Goal: Task Accomplishment & Management: Manage account settings

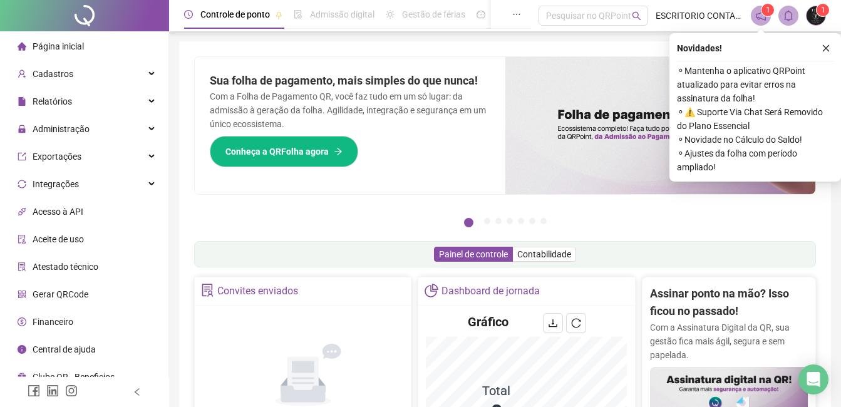
click at [825, 45] on icon "close" at bounding box center [826, 48] width 9 height 9
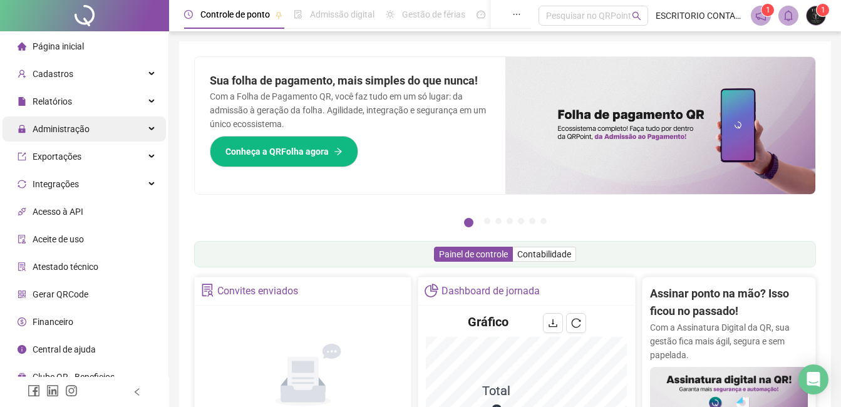
click at [53, 128] on span "Administração" at bounding box center [61, 129] width 57 height 10
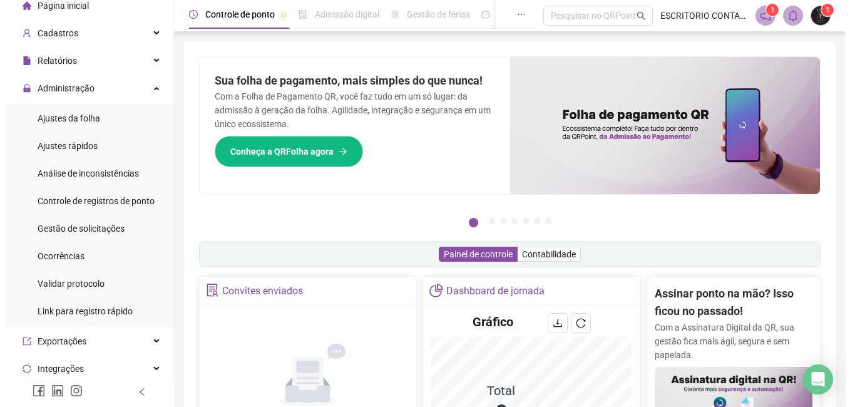
scroll to position [63, 0]
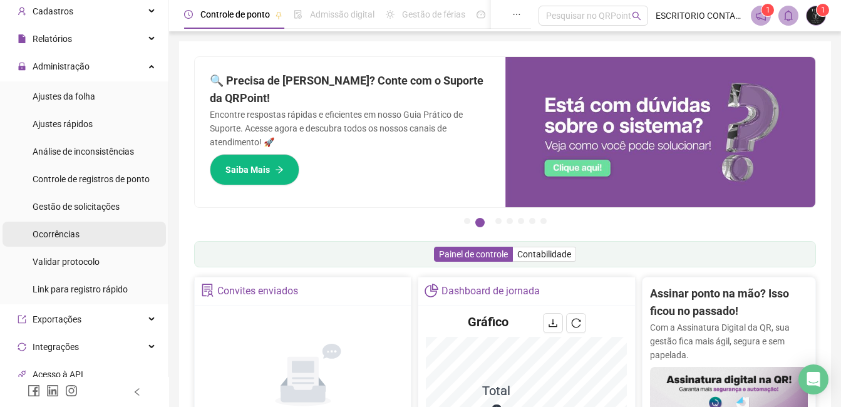
click at [50, 236] on span "Ocorrências" at bounding box center [56, 234] width 47 height 10
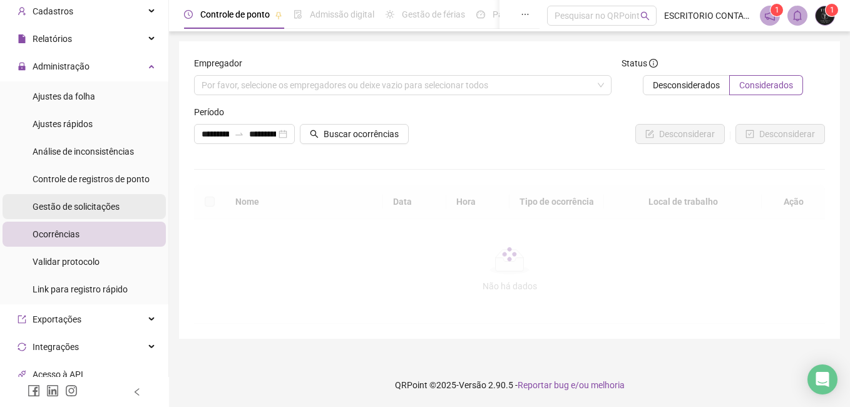
click at [58, 202] on span "Gestão de solicitações" at bounding box center [76, 207] width 87 height 10
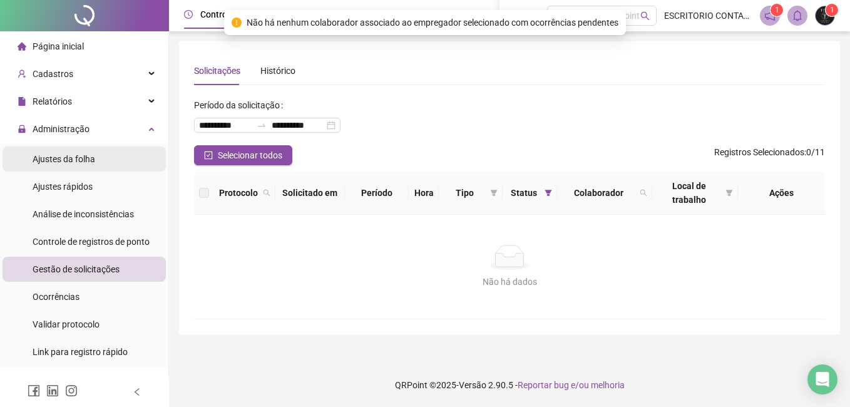
click at [68, 162] on span "Ajustes da folha" at bounding box center [64, 159] width 63 height 10
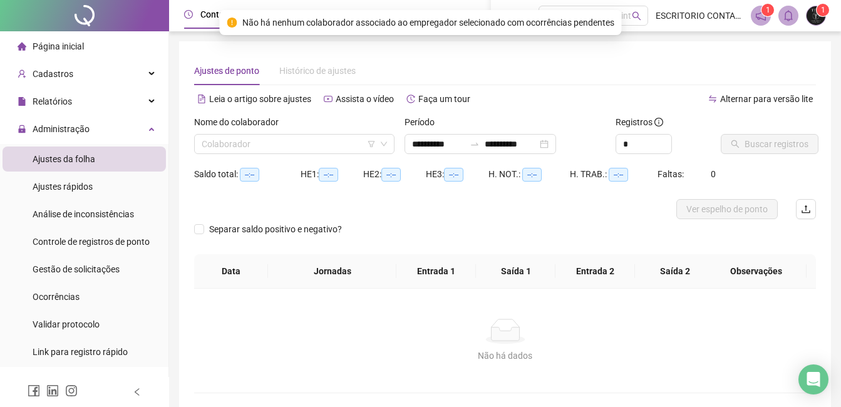
type input "**********"
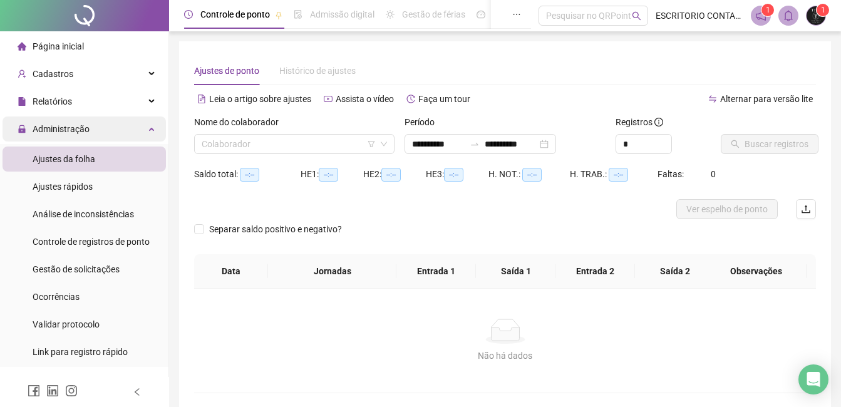
drag, startPoint x: 53, startPoint y: 130, endPoint x: 266, endPoint y: 130, distance: 212.3
click at [55, 130] on span "Administração" at bounding box center [61, 129] width 57 height 10
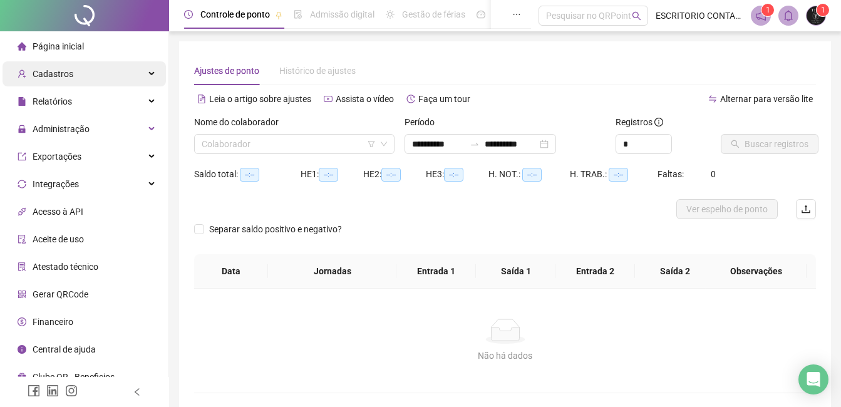
click at [65, 75] on span "Cadastros" at bounding box center [53, 74] width 41 height 10
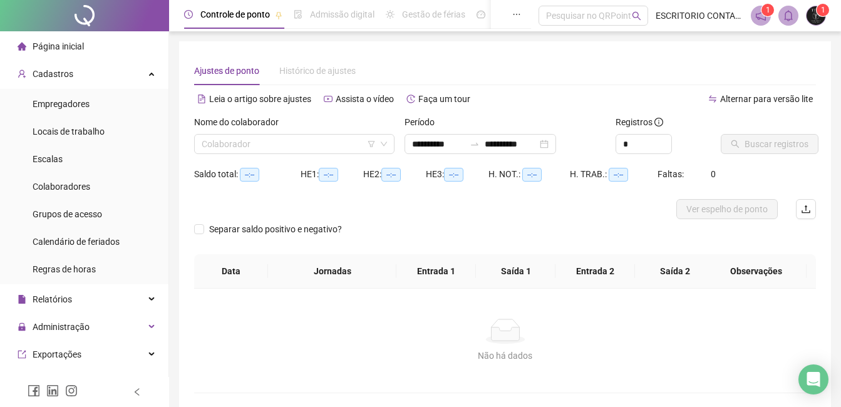
drag, startPoint x: 64, startPoint y: 182, endPoint x: 642, endPoint y: 389, distance: 613.8
click at [65, 182] on span "Colaboradores" at bounding box center [62, 187] width 58 height 10
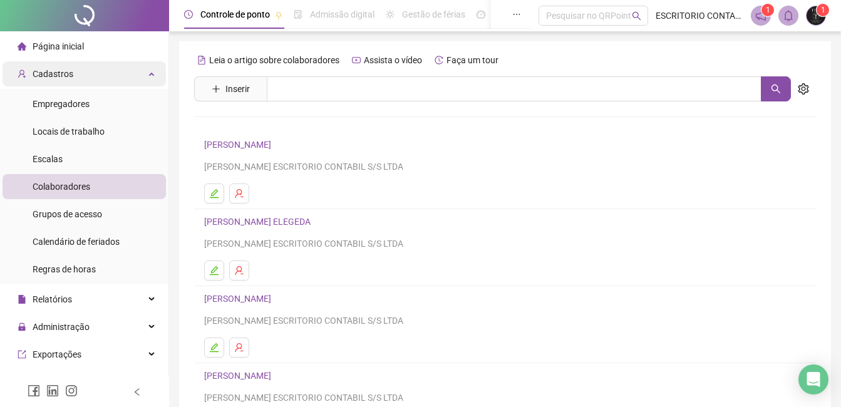
click at [140, 76] on div "Cadastros" at bounding box center [84, 73] width 163 height 25
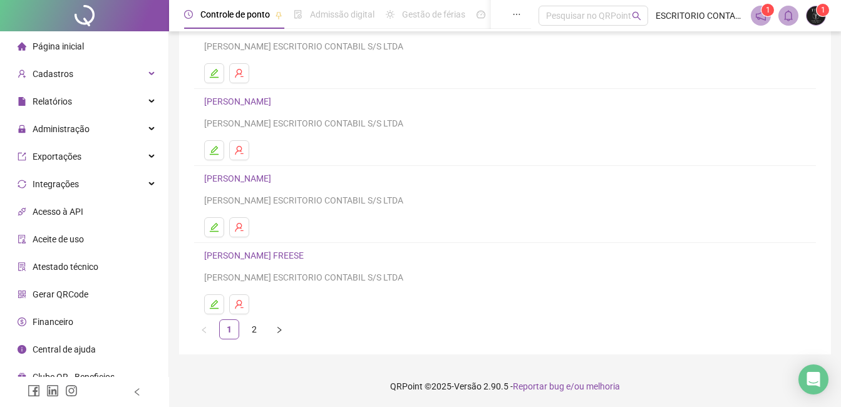
scroll to position [199, 0]
click at [56, 127] on span "Administração" at bounding box center [61, 129] width 57 height 10
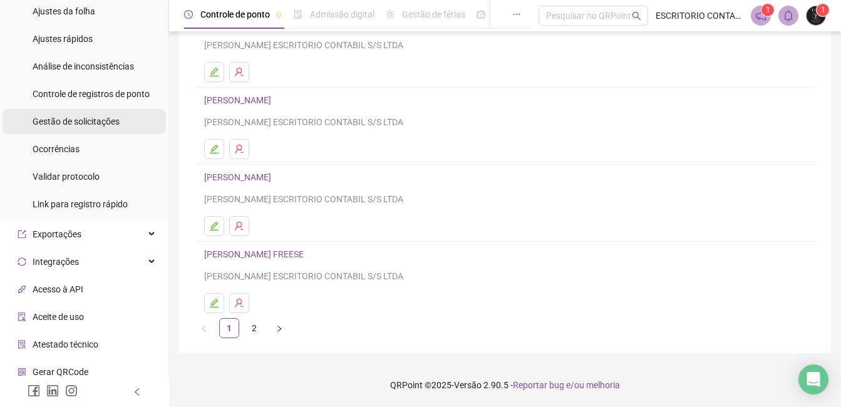
scroll to position [125, 0]
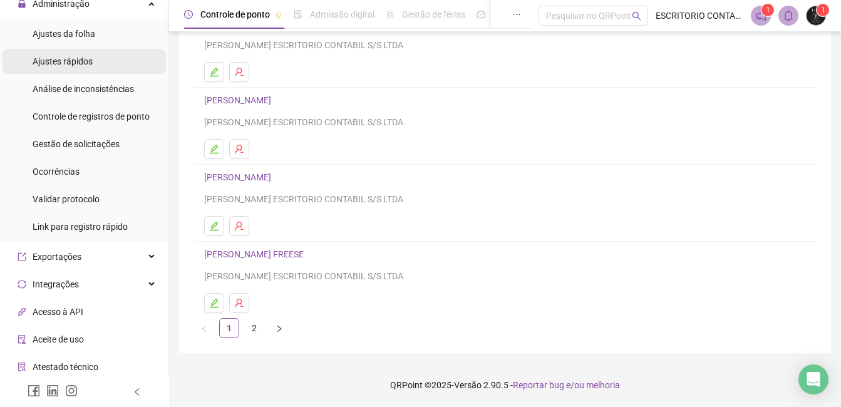
click at [51, 63] on span "Ajustes rápidos" at bounding box center [63, 61] width 60 height 10
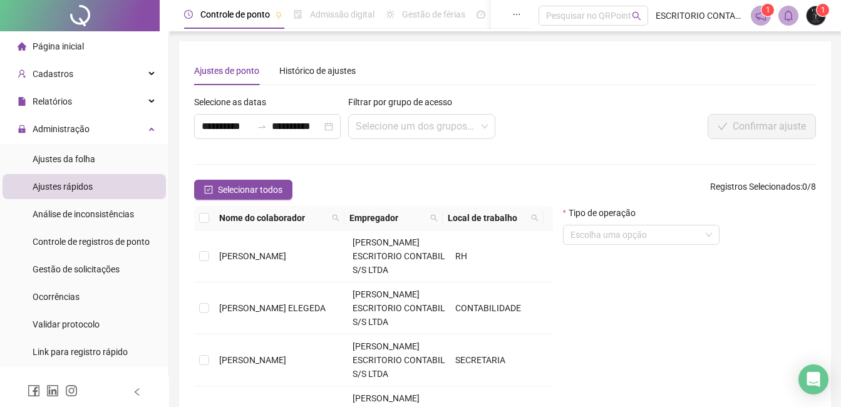
click at [76, 47] on span "Página inicial" at bounding box center [58, 46] width 51 height 10
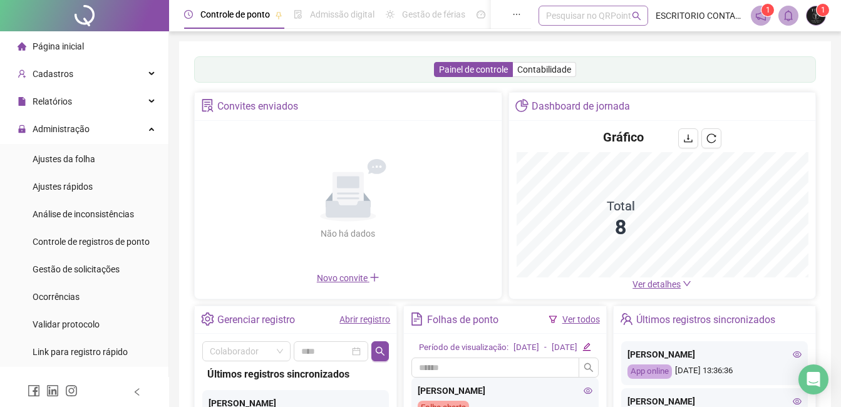
click at [570, 13] on div "Pesquisar no QRPoint" at bounding box center [594, 16] width 110 height 20
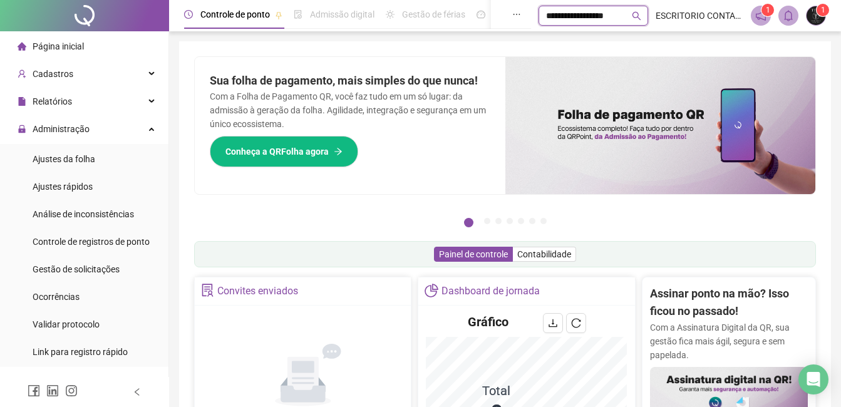
click at [641, 13] on icon "search" at bounding box center [636, 15] width 9 height 9
click at [641, 15] on icon "search" at bounding box center [636, 15] width 9 height 9
click at [640, 15] on icon "search" at bounding box center [636, 15] width 9 height 9
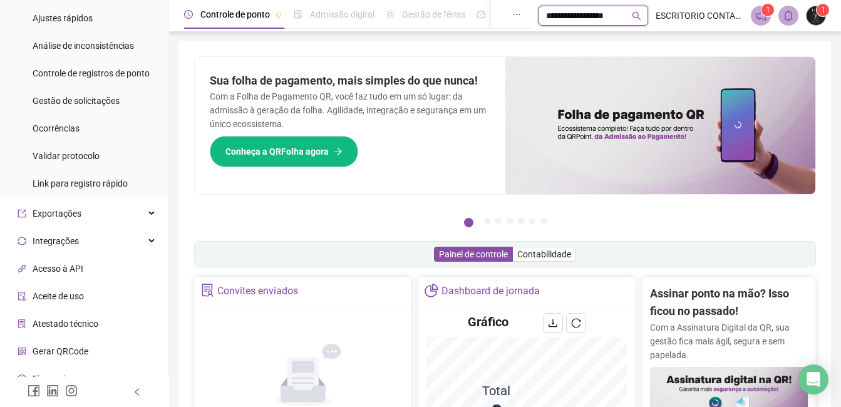
scroll to position [210, 0]
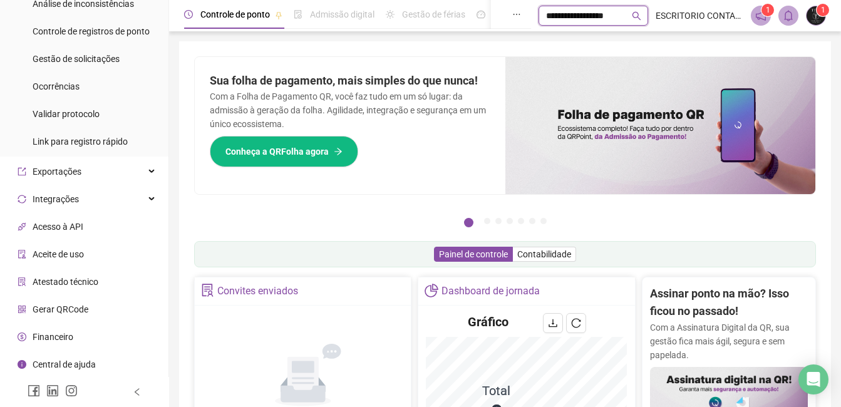
type input "**********"
click at [68, 359] on span "Central de ajuda" at bounding box center [64, 364] width 63 height 10
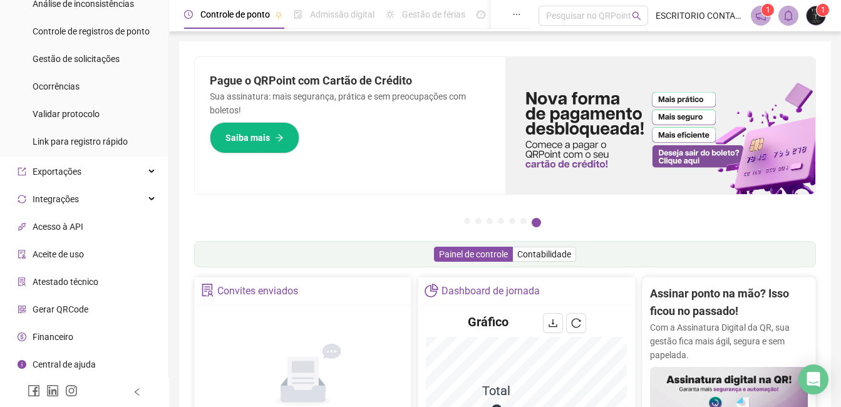
scroll to position [0, 0]
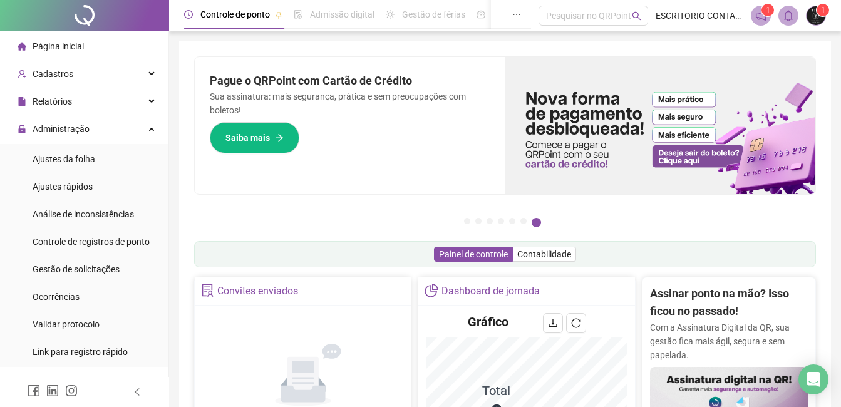
click at [61, 49] on span "Página inicial" at bounding box center [58, 46] width 51 height 10
click at [61, 45] on span "Página inicial" at bounding box center [58, 46] width 51 height 10
click at [69, 73] on span "Cadastros" at bounding box center [53, 74] width 41 height 10
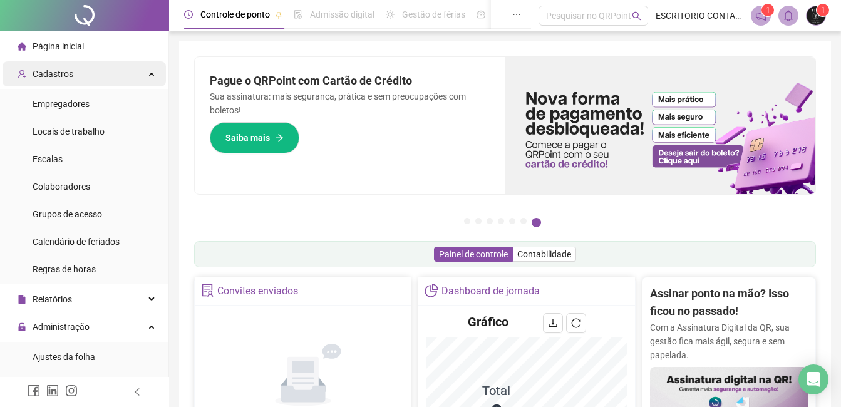
click at [45, 70] on span "Cadastros" at bounding box center [53, 74] width 41 height 10
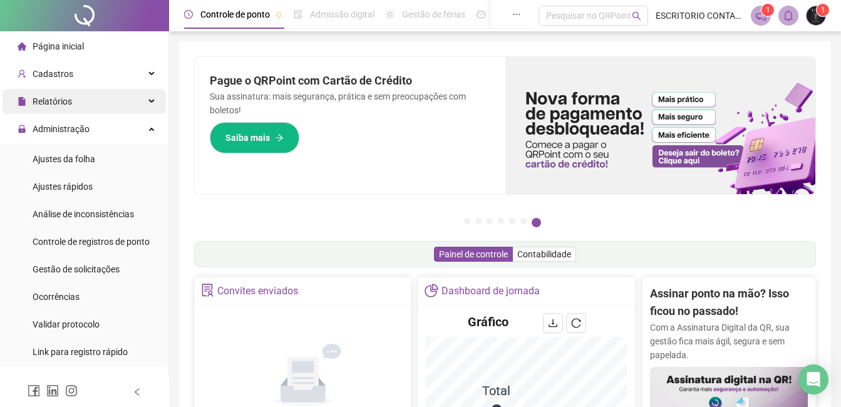
click at [58, 97] on span "Relatórios" at bounding box center [52, 101] width 39 height 10
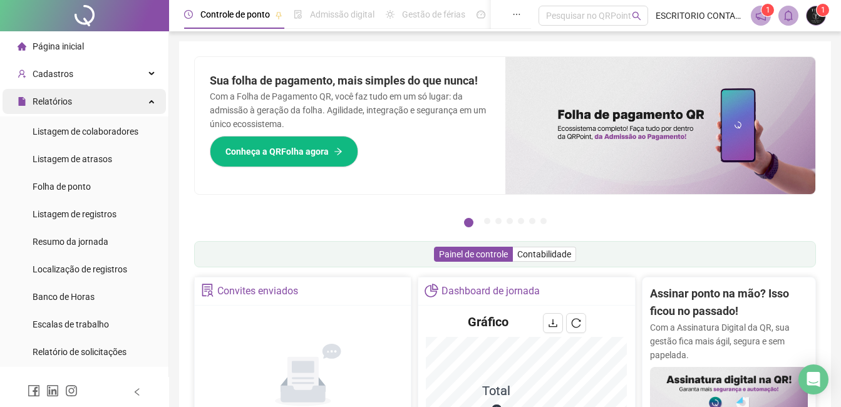
click at [43, 98] on span "Relatórios" at bounding box center [52, 101] width 39 height 10
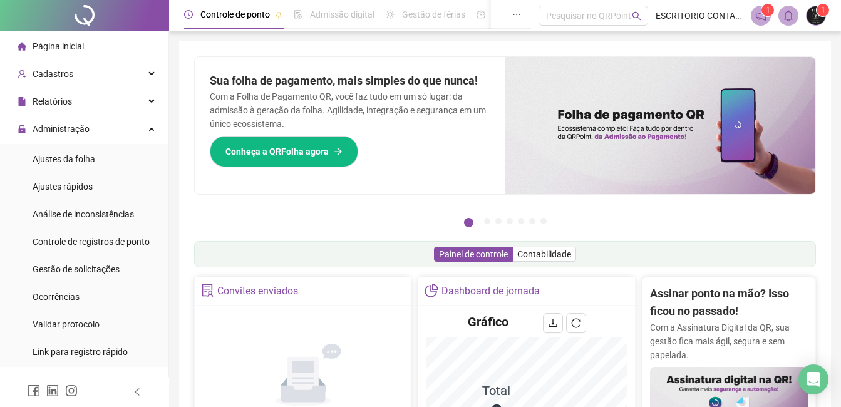
click at [65, 45] on span "Página inicial" at bounding box center [58, 46] width 51 height 10
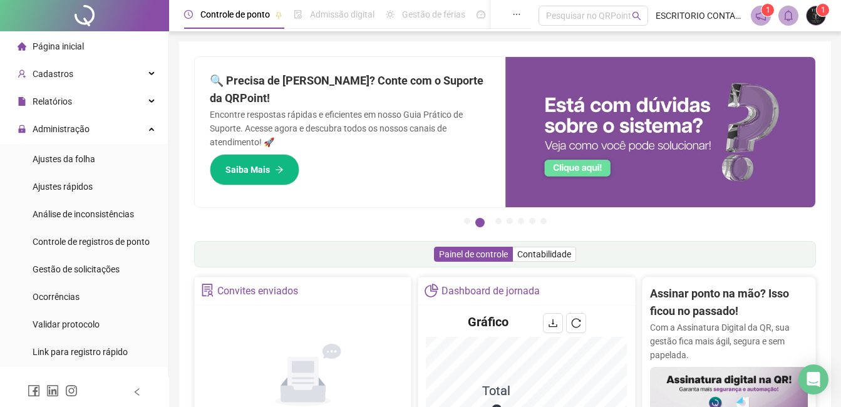
click at [54, 44] on span "Página inicial" at bounding box center [58, 46] width 51 height 10
click at [71, 44] on span "Página inicial" at bounding box center [58, 46] width 51 height 10
click at [59, 71] on span "Cadastros" at bounding box center [53, 74] width 41 height 10
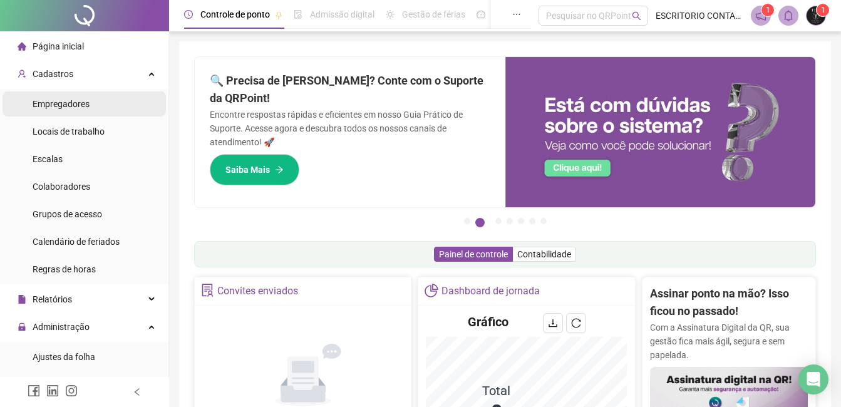
click at [65, 101] on span "Empregadores" at bounding box center [61, 104] width 57 height 10
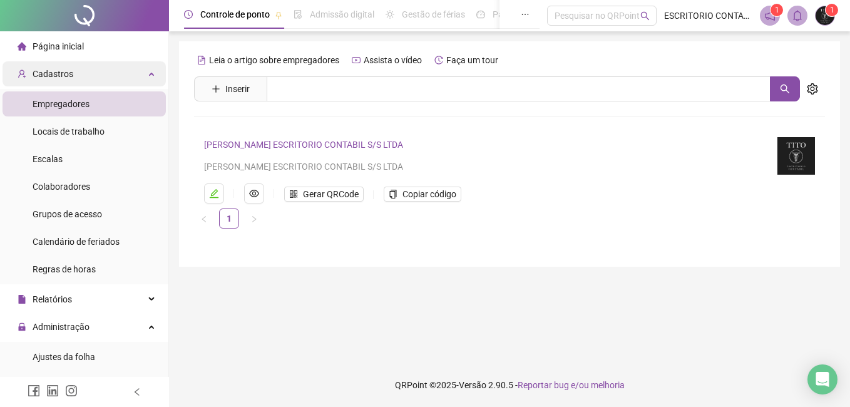
click at [56, 73] on span "Cadastros" at bounding box center [53, 74] width 41 height 10
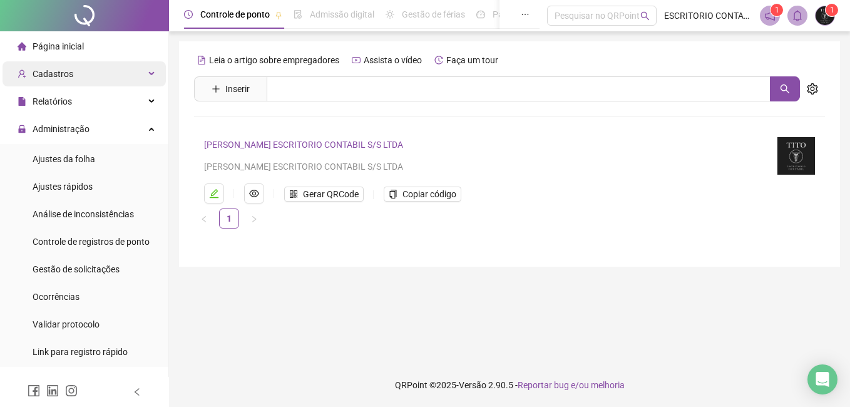
click at [55, 73] on span "Cadastros" at bounding box center [53, 74] width 41 height 10
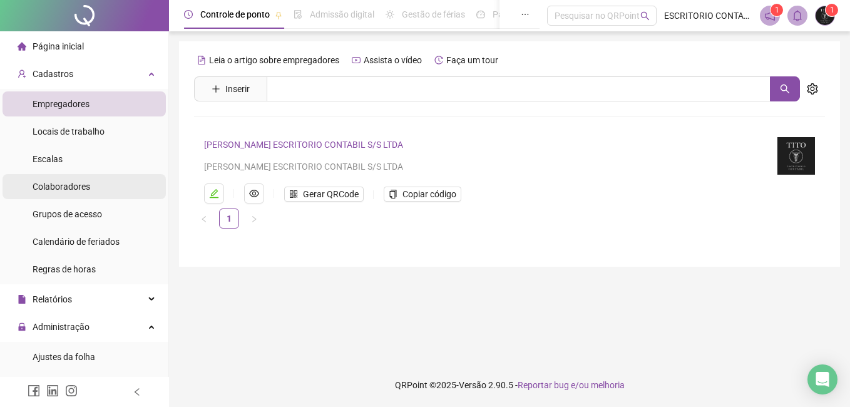
click at [51, 182] on span "Colaboradores" at bounding box center [62, 187] width 58 height 10
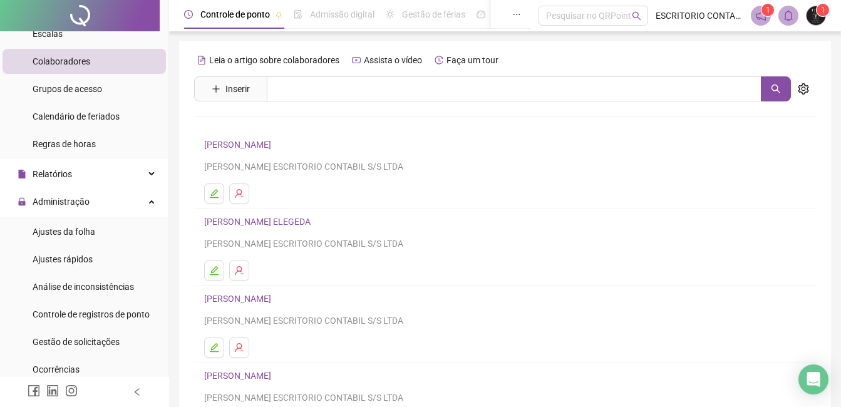
click at [415, 11] on span "Gestão de férias" at bounding box center [433, 14] width 63 height 10
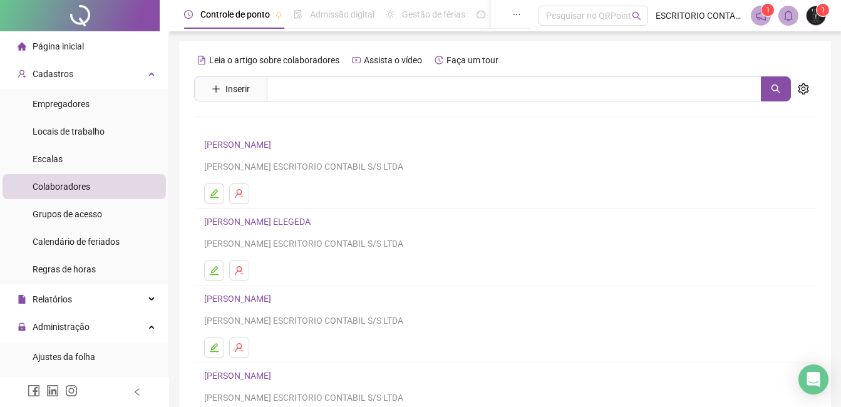
click at [58, 45] on span "Página inicial" at bounding box center [58, 46] width 51 height 10
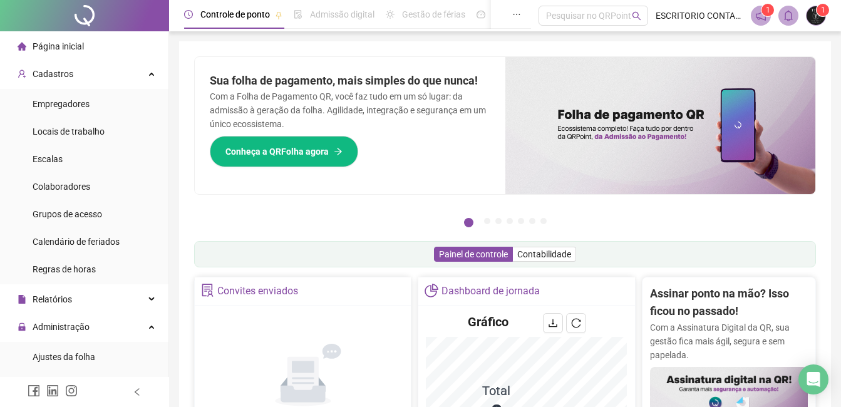
click at [250, 13] on span "Controle de ponto" at bounding box center [235, 14] width 70 height 10
click at [59, 44] on span "Página inicial" at bounding box center [58, 46] width 51 height 10
click at [62, 76] on span "Cadastros" at bounding box center [53, 74] width 41 height 10
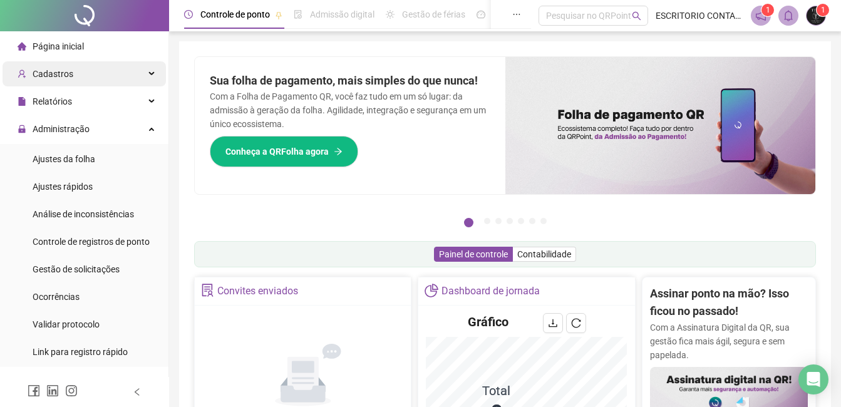
click at [48, 73] on span "Cadastros" at bounding box center [53, 74] width 41 height 10
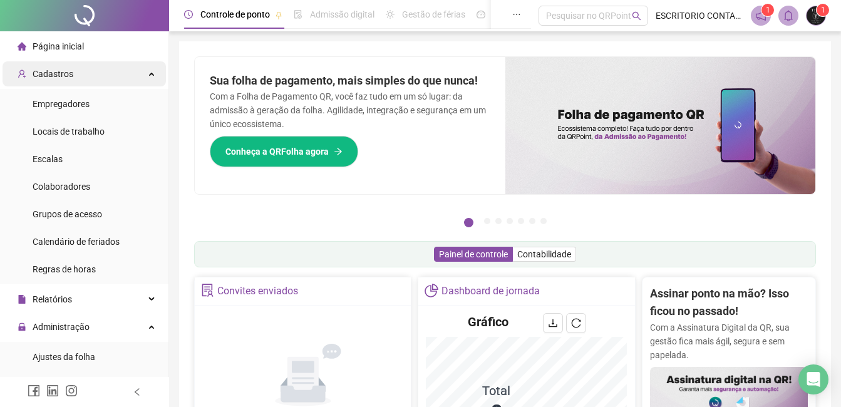
click at [53, 71] on span "Cadastros" at bounding box center [53, 74] width 41 height 10
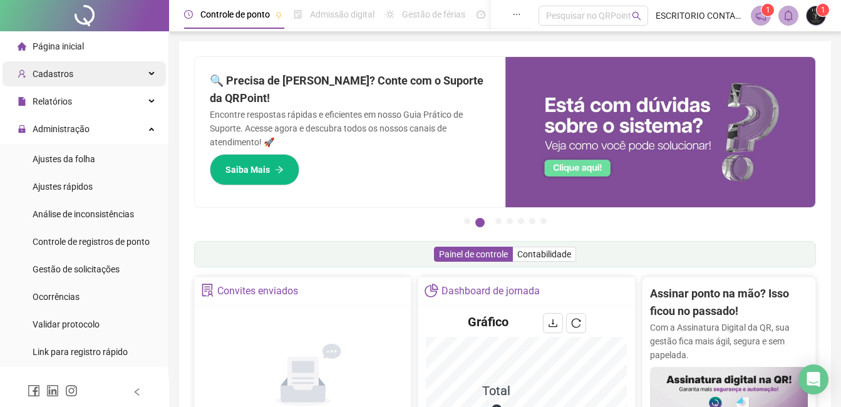
click at [56, 71] on span "Cadastros" at bounding box center [53, 74] width 41 height 10
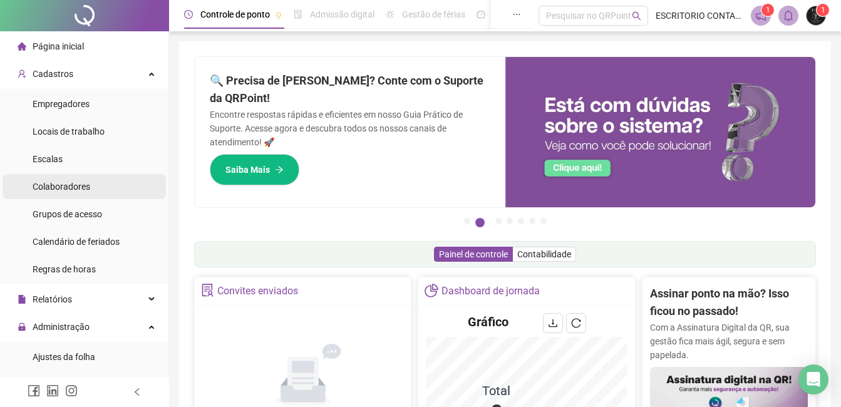
click at [53, 187] on span "Colaboradores" at bounding box center [62, 187] width 58 height 10
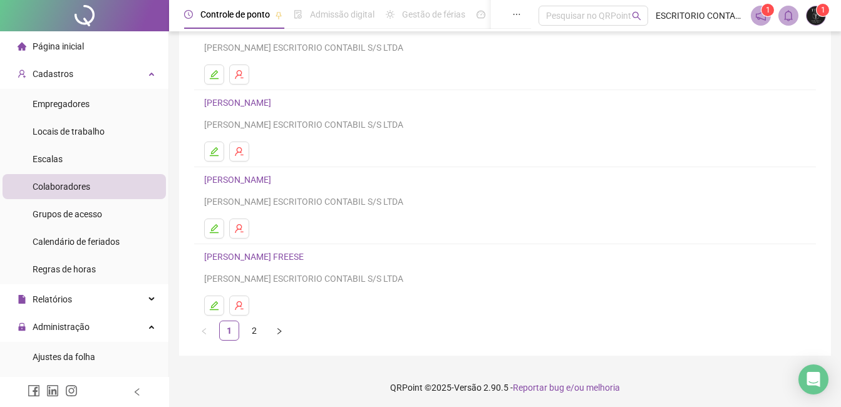
scroll to position [199, 0]
click at [245, 258] on link "[PERSON_NAME] FREESE" at bounding box center [255, 254] width 103 height 10
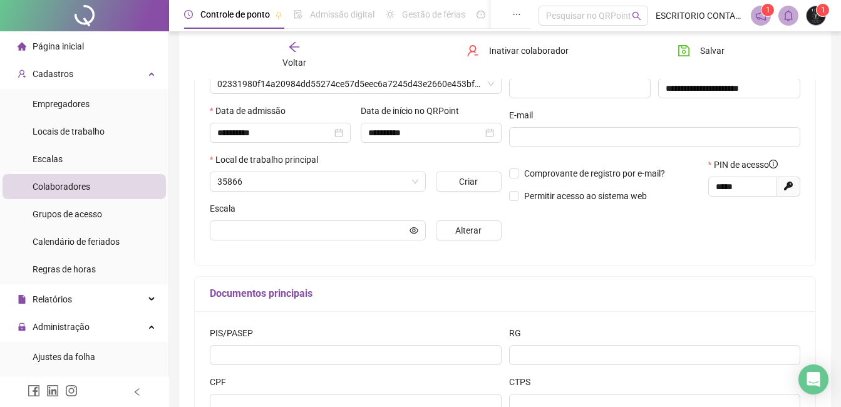
scroll to position [205, 0]
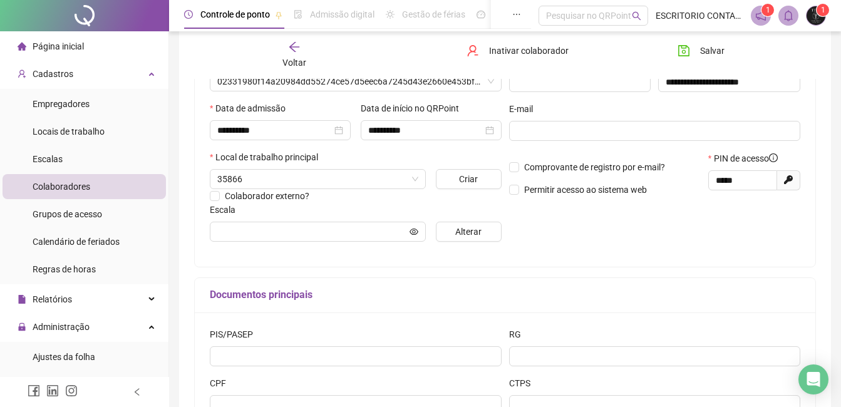
type input "**********"
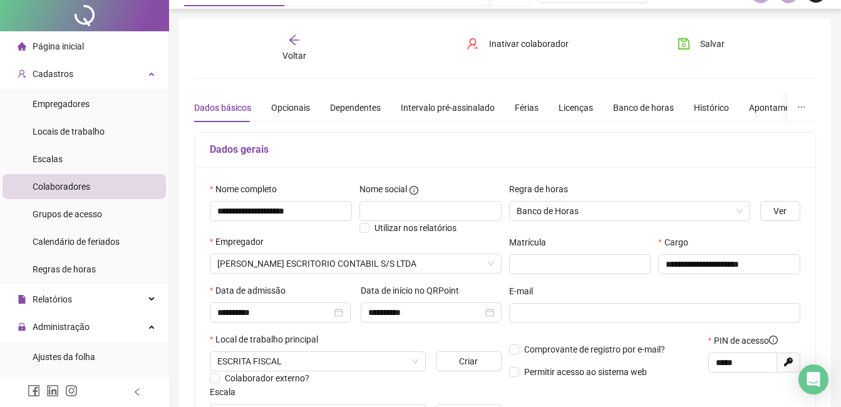
scroll to position [0, 0]
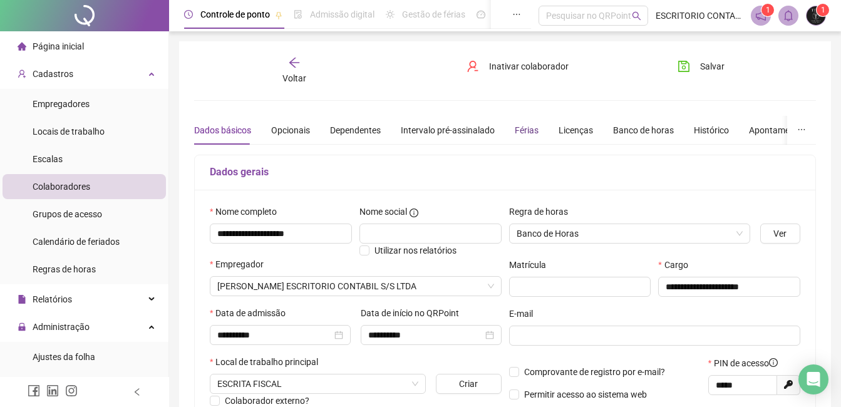
click at [522, 135] on div "Férias" at bounding box center [527, 130] width 24 height 14
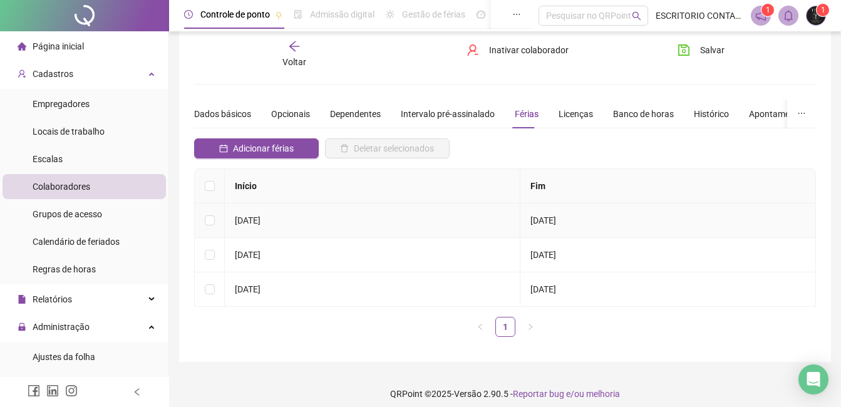
scroll to position [25, 0]
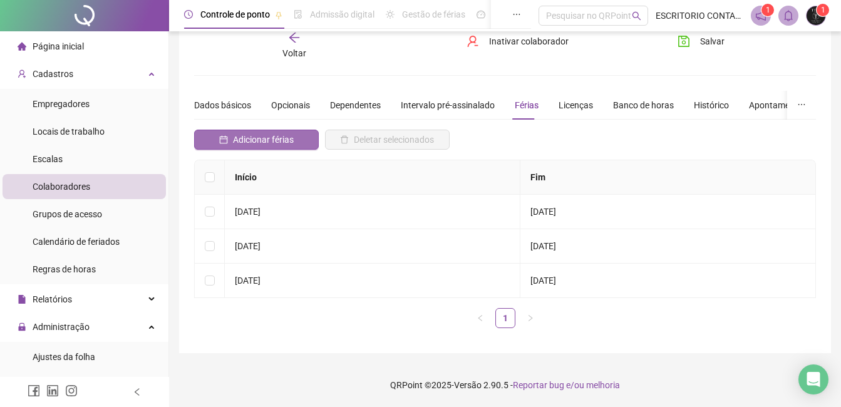
click at [259, 137] on span "Adicionar férias" at bounding box center [263, 140] width 61 height 14
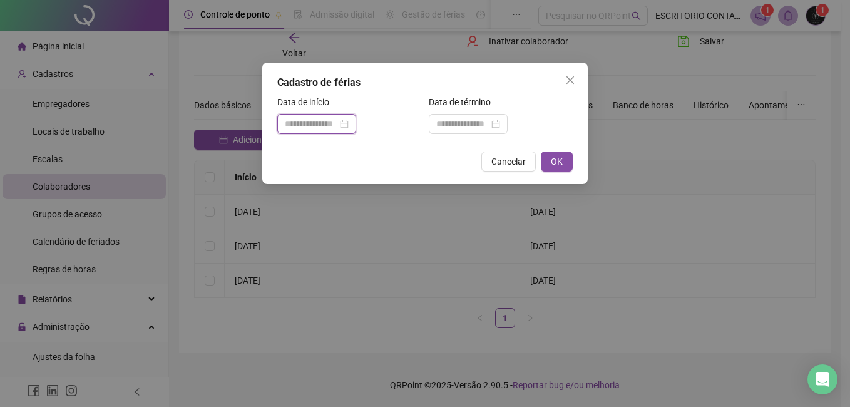
drag, startPoint x: 287, startPoint y: 123, endPoint x: 384, endPoint y: 139, distance: 97.8
click at [298, 123] on input at bounding box center [311, 124] width 53 height 14
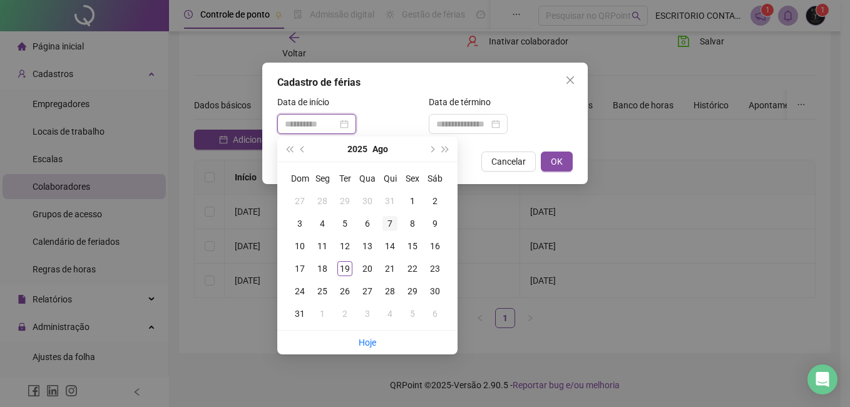
type input "**********"
click at [388, 223] on div "7" at bounding box center [390, 223] width 15 height 15
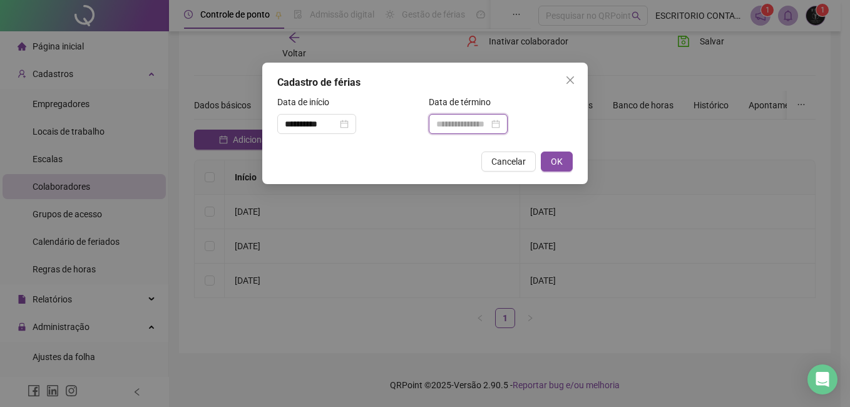
click at [438, 123] on input at bounding box center [462, 124] width 53 height 14
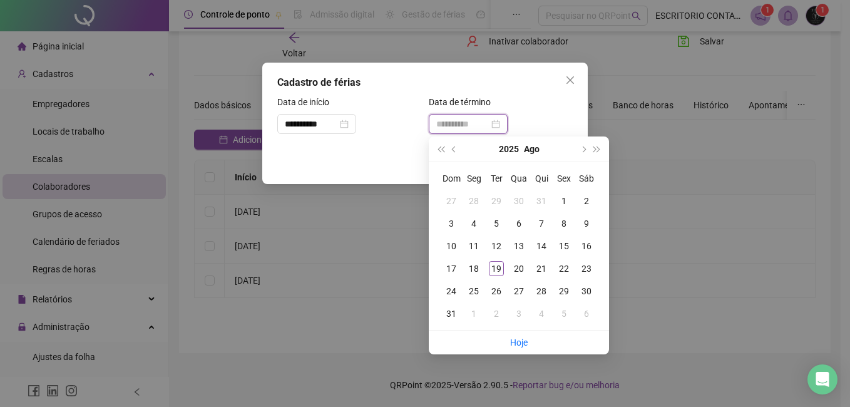
type input "**********"
click at [452, 268] on div "17" at bounding box center [451, 268] width 15 height 15
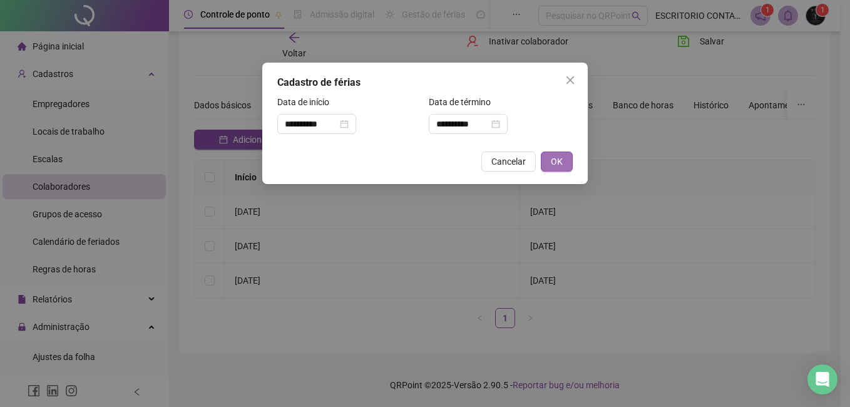
click at [563, 159] on button "OK" at bounding box center [557, 162] width 32 height 20
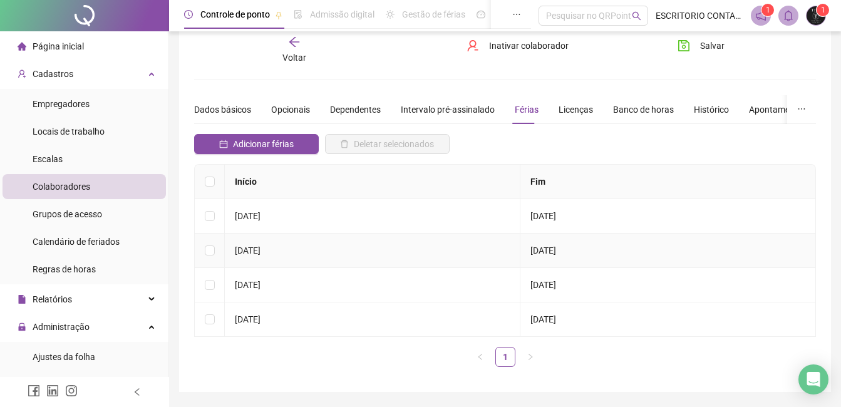
scroll to position [0, 0]
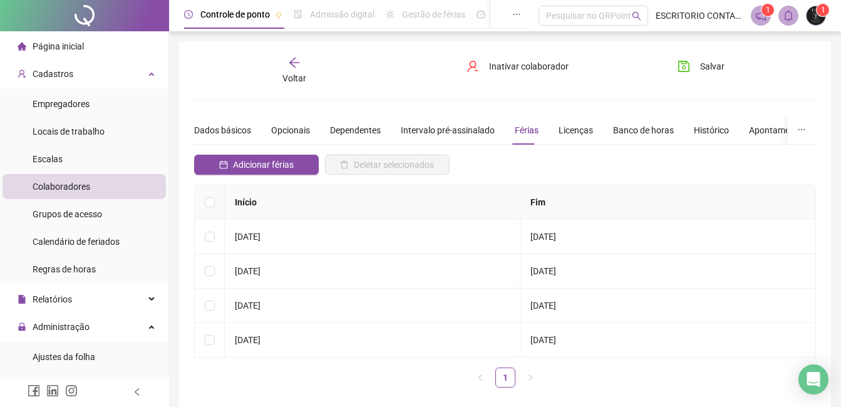
click at [285, 63] on div "Voltar" at bounding box center [294, 70] width 95 height 29
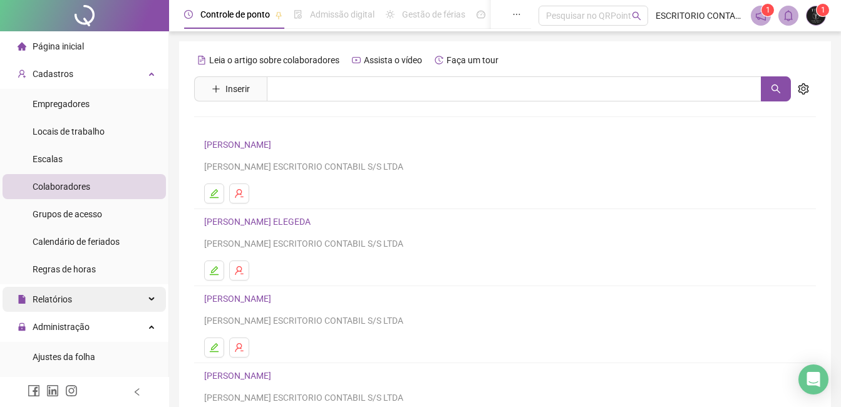
drag, startPoint x: 68, startPoint y: 326, endPoint x: 101, endPoint y: 306, distance: 39.1
click at [68, 326] on span "Administração" at bounding box center [61, 327] width 57 height 10
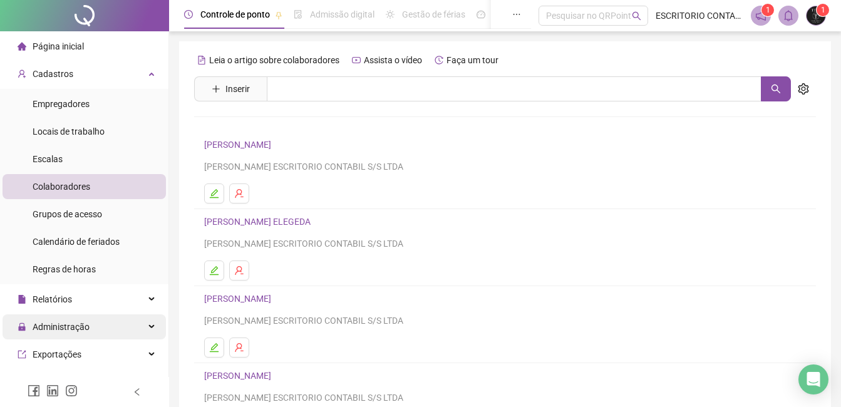
click at [58, 324] on span "Administração" at bounding box center [61, 327] width 57 height 10
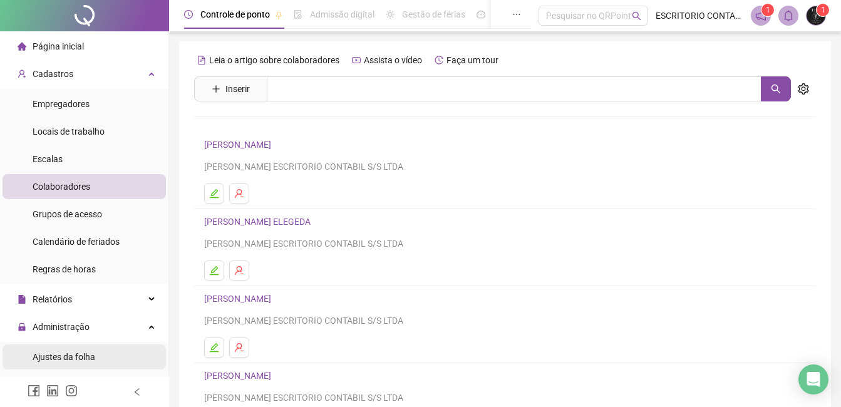
click at [89, 353] on span "Ajustes da folha" at bounding box center [64, 357] width 63 height 10
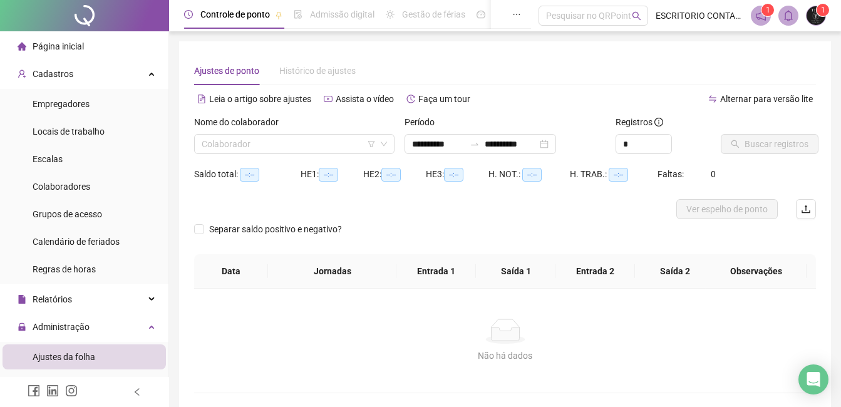
type input "**********"
click at [218, 140] on input "search" at bounding box center [289, 144] width 174 height 19
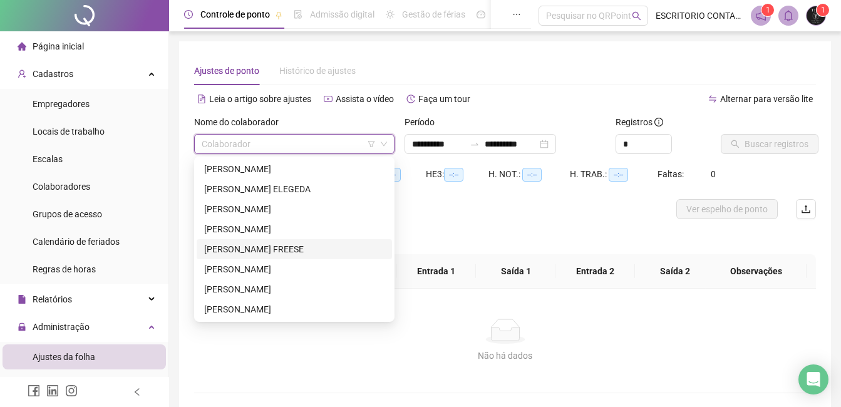
drag, startPoint x: 252, startPoint y: 247, endPoint x: 276, endPoint y: 243, distance: 24.7
click at [255, 246] on div "[PERSON_NAME] FREESE" at bounding box center [294, 249] width 180 height 14
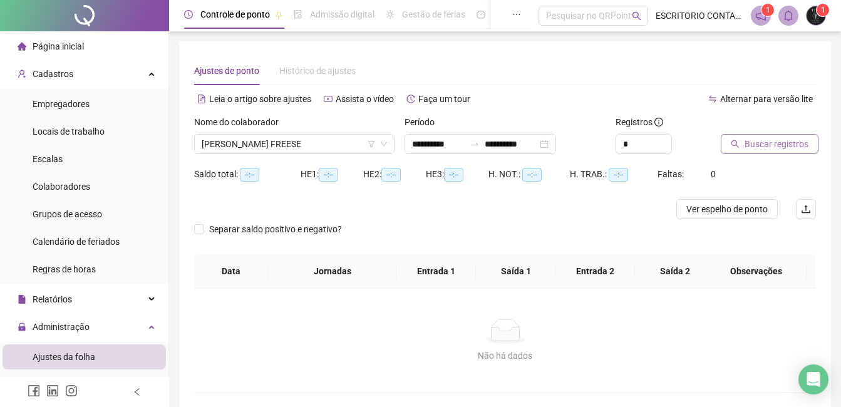
click at [760, 143] on span "Buscar registros" at bounding box center [777, 144] width 64 height 14
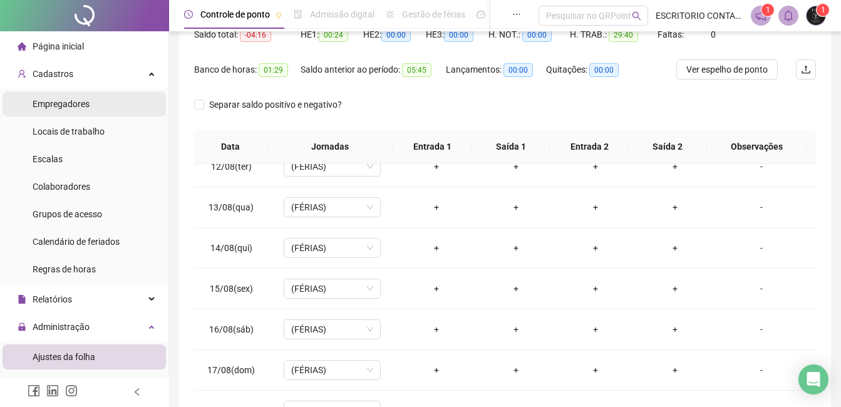
scroll to position [45, 0]
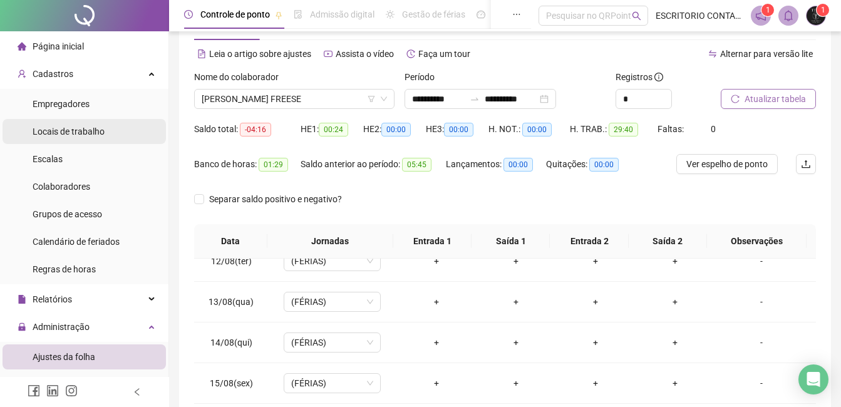
drag, startPoint x: 75, startPoint y: 100, endPoint x: 76, endPoint y: 128, distance: 28.8
click at [75, 100] on span "Empregadores" at bounding box center [61, 104] width 57 height 10
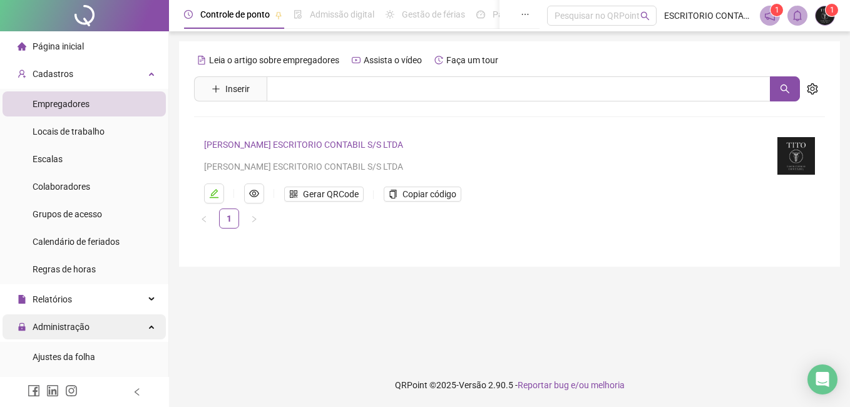
click at [64, 332] on span "Administração" at bounding box center [61, 327] width 57 height 10
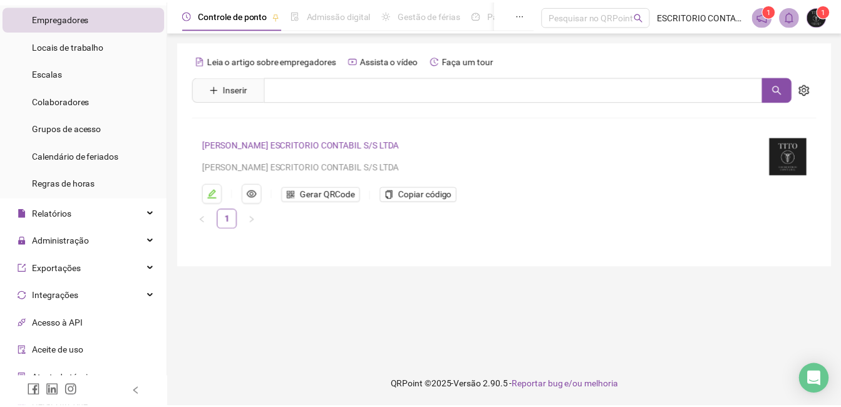
scroll to position [183, 0]
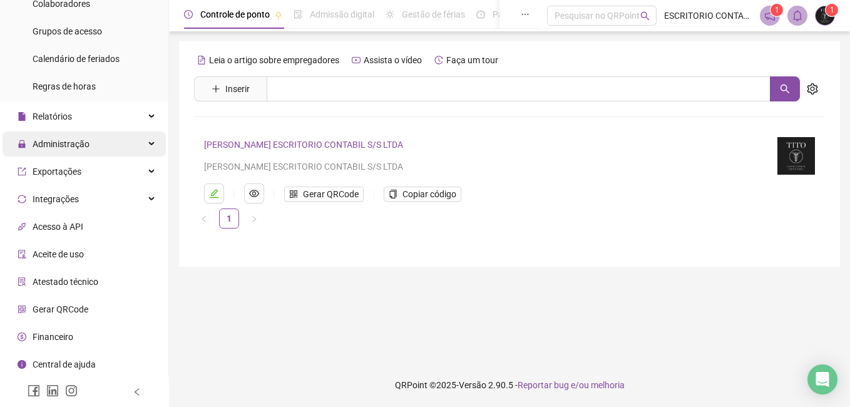
click at [56, 145] on span "Administração" at bounding box center [61, 144] width 57 height 10
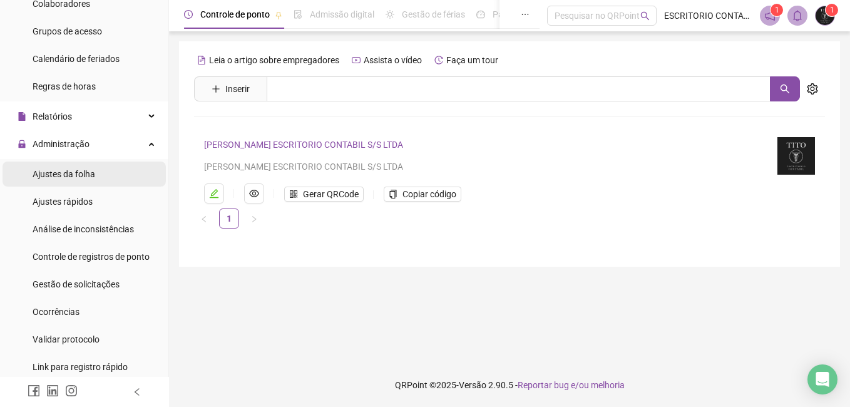
click at [120, 177] on li "Ajustes da folha" at bounding box center [84, 174] width 163 height 25
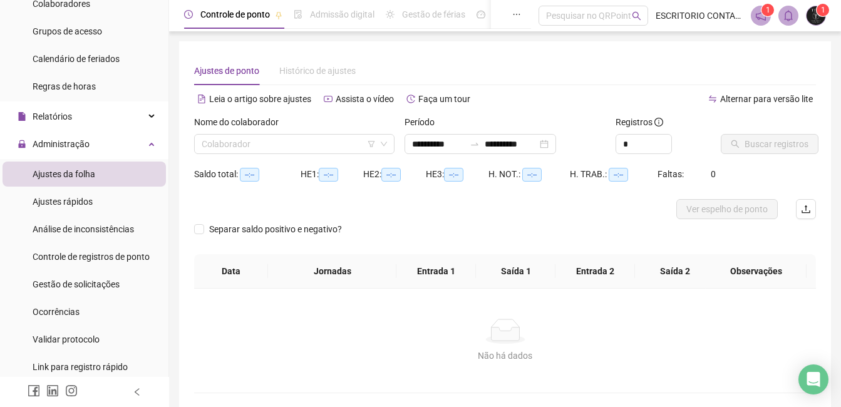
type input "**********"
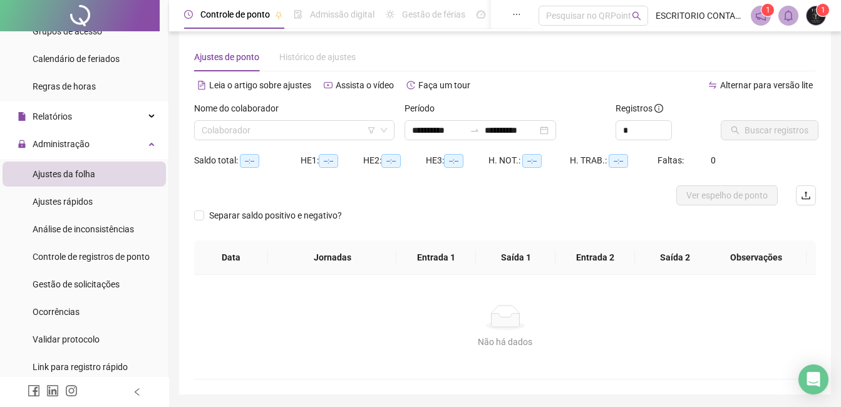
scroll to position [55, 0]
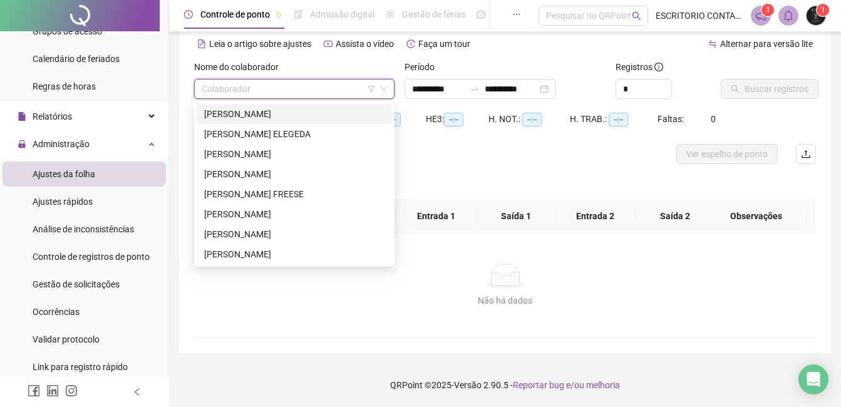
click at [224, 93] on input "search" at bounding box center [289, 89] width 174 height 19
click at [252, 114] on div "[PERSON_NAME]" at bounding box center [294, 114] width 180 height 14
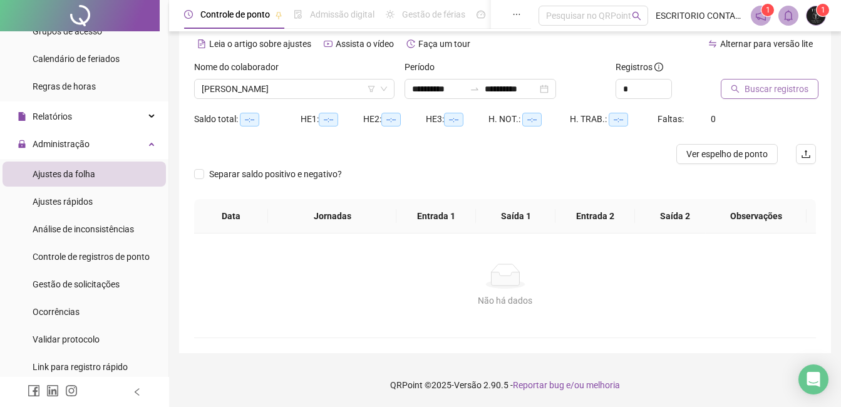
click at [772, 86] on span "Buscar registros" at bounding box center [777, 89] width 64 height 14
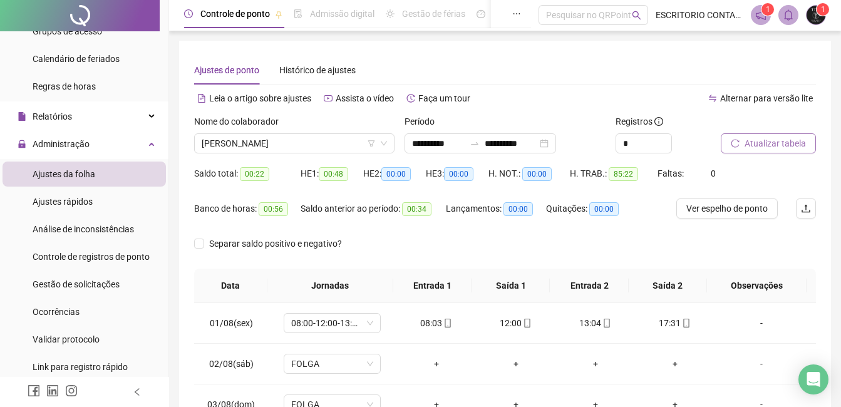
scroll to position [0, 0]
click at [232, 147] on span "[PERSON_NAME]" at bounding box center [294, 144] width 185 height 19
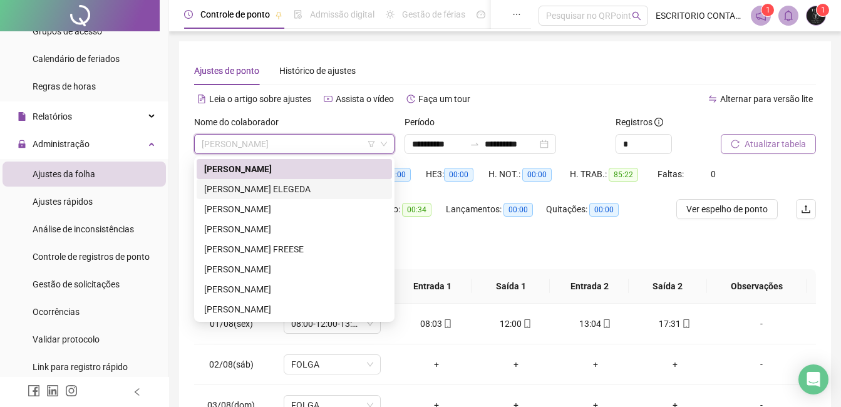
click at [235, 193] on div "[PERSON_NAME] ELEGEDA" at bounding box center [294, 189] width 180 height 14
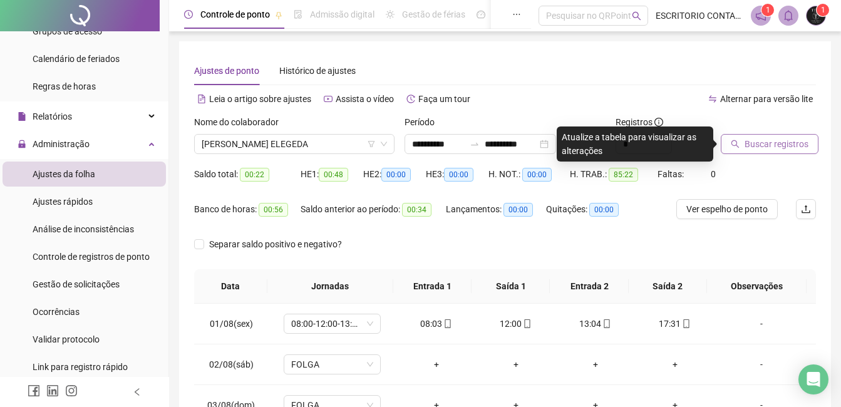
click at [773, 145] on span "Buscar registros" at bounding box center [777, 144] width 64 height 14
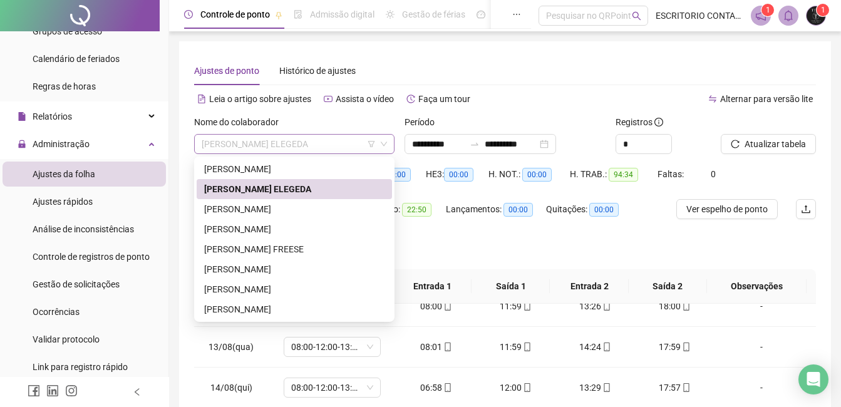
click at [214, 145] on span "[PERSON_NAME] ELEGEDA" at bounding box center [294, 144] width 185 height 19
click at [227, 214] on div "[PERSON_NAME]" at bounding box center [294, 209] width 180 height 14
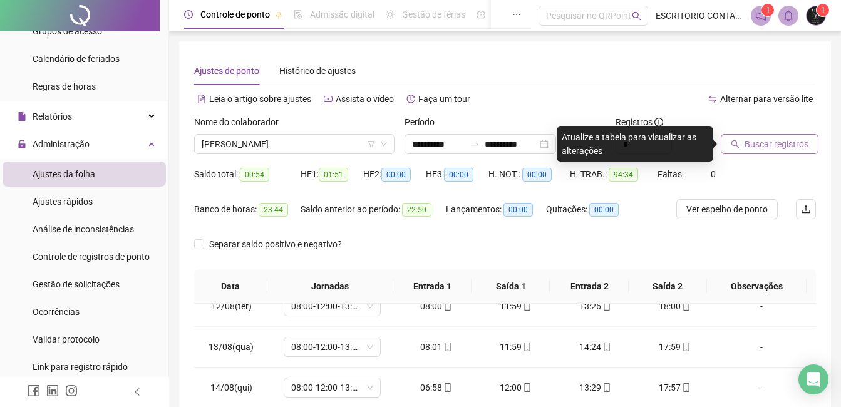
click at [763, 142] on span "Buscar registros" at bounding box center [777, 144] width 64 height 14
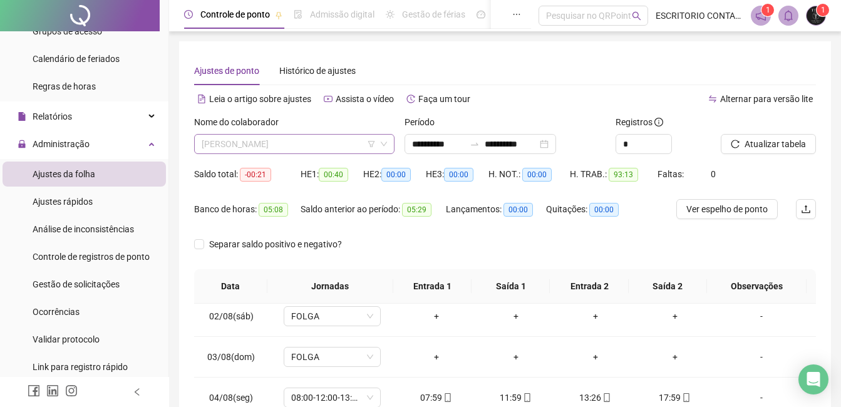
click at [228, 148] on span "[PERSON_NAME]" at bounding box center [294, 144] width 185 height 19
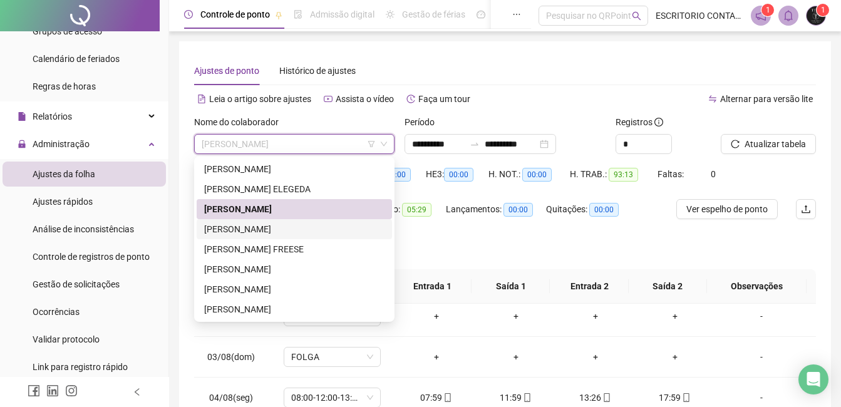
click at [231, 230] on div "[PERSON_NAME]" at bounding box center [294, 229] width 180 height 14
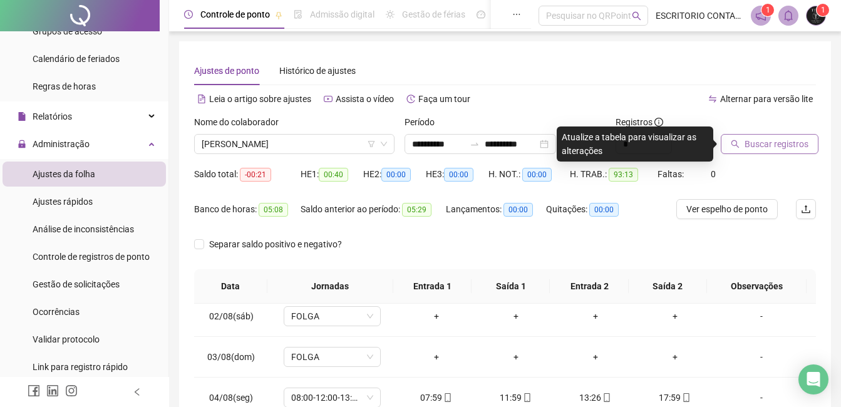
click at [782, 147] on span "Buscar registros" at bounding box center [777, 144] width 64 height 14
